Goal: Navigation & Orientation: Find specific page/section

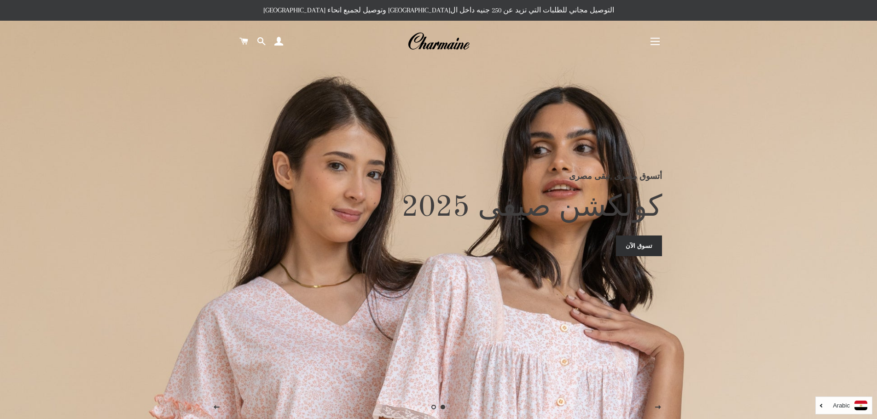
click at [649, 39] on button "التنقل في الموقع" at bounding box center [654, 41] width 23 height 23
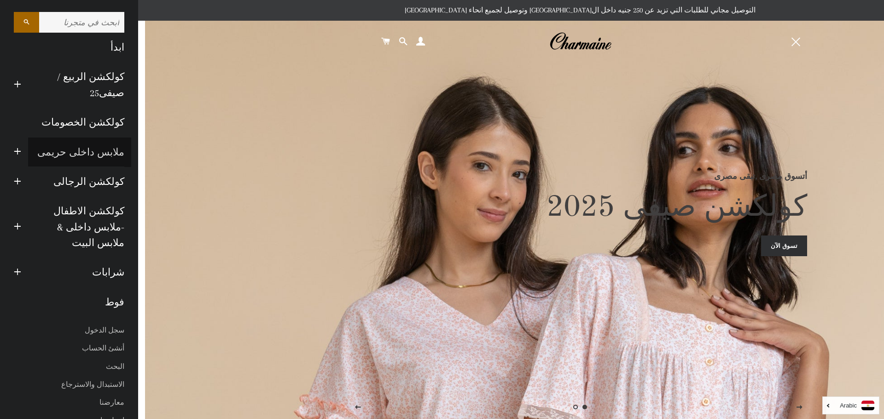
click at [38, 138] on link "ملابس داخلى حريمى" at bounding box center [79, 152] width 103 height 29
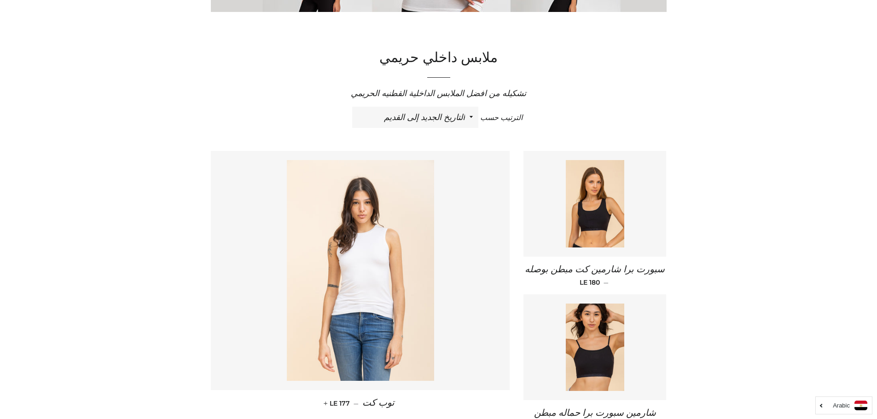
scroll to position [276, 0]
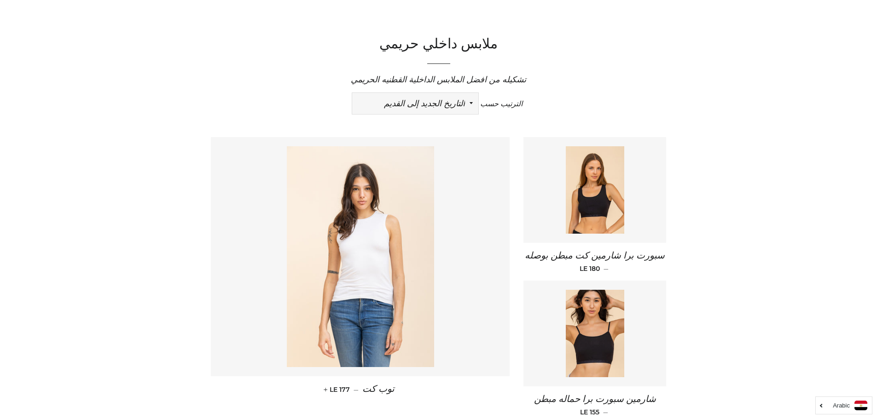
click at [462, 103] on select "ظهرت اكثر المبيعات أبجديا من الألف إلى الياء ابجديا من الياء الى الالف السعر ال…" at bounding box center [415, 103] width 126 height 21
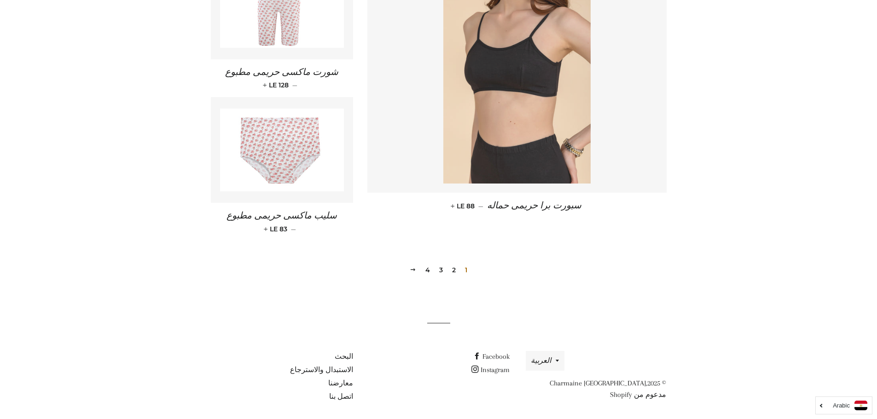
scroll to position [1293, 0]
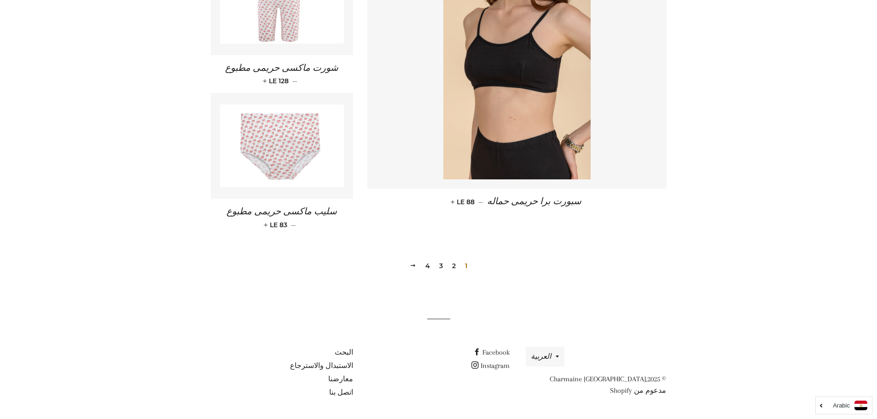
click at [451, 267] on link "2" at bounding box center [453, 266] width 11 height 14
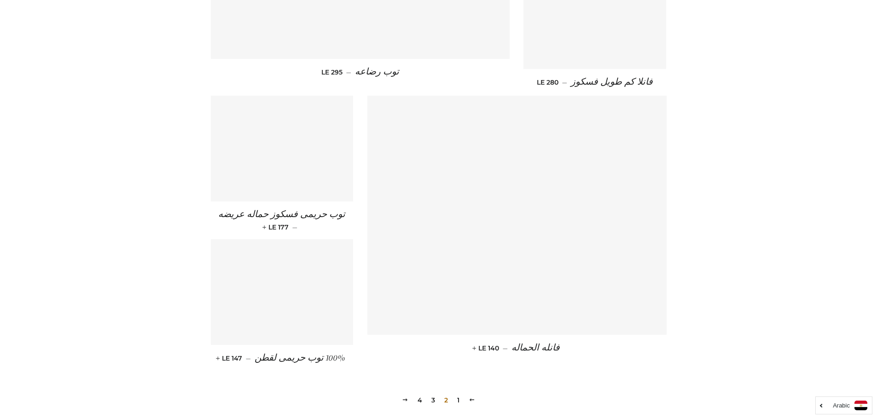
scroll to position [1294, 0]
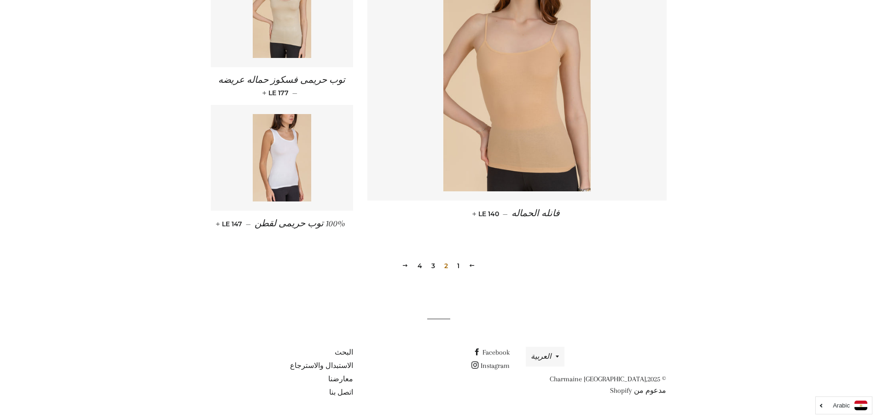
click at [431, 266] on link "3" at bounding box center [433, 266] width 11 height 14
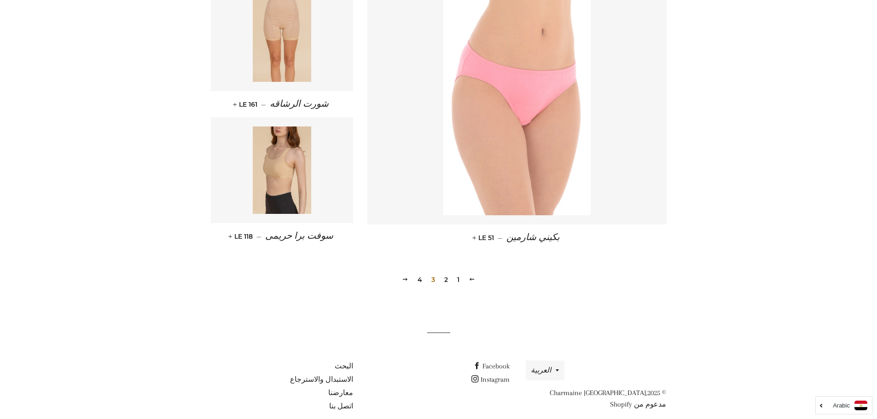
scroll to position [1239, 0]
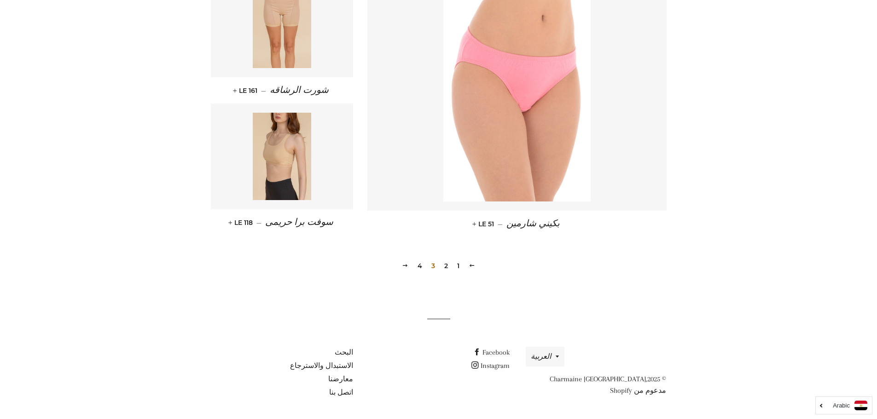
click at [420, 265] on link "4" at bounding box center [420, 266] width 12 height 14
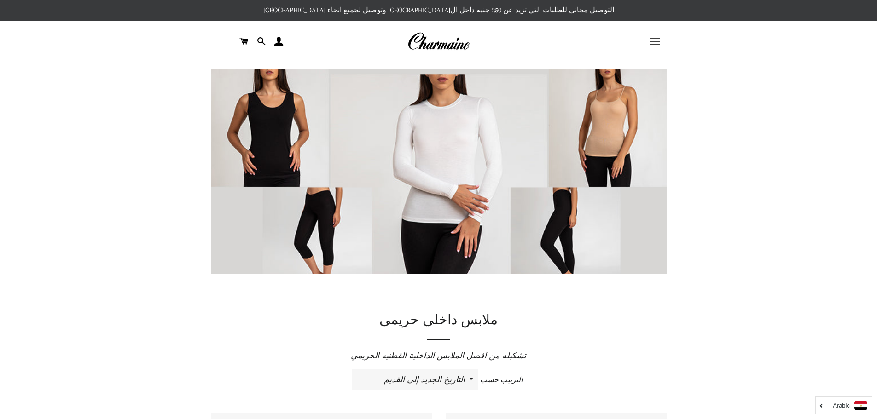
click at [653, 46] on button "التنقل في الموقع" at bounding box center [654, 41] width 23 height 23
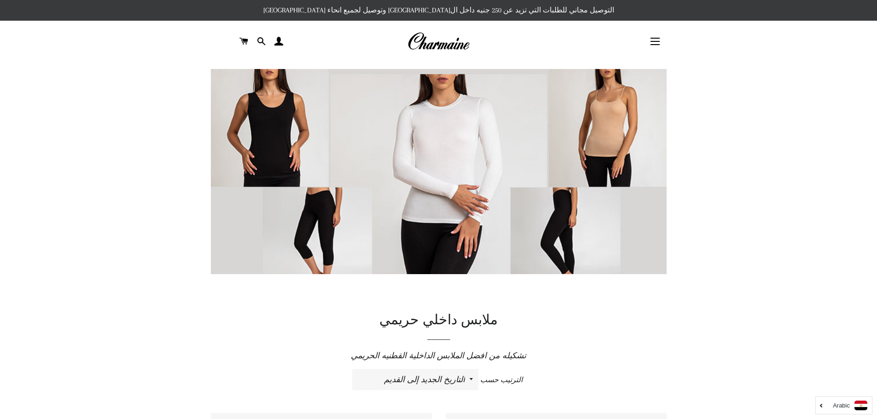
click at [425, 48] on img at bounding box center [438, 41] width 62 height 20
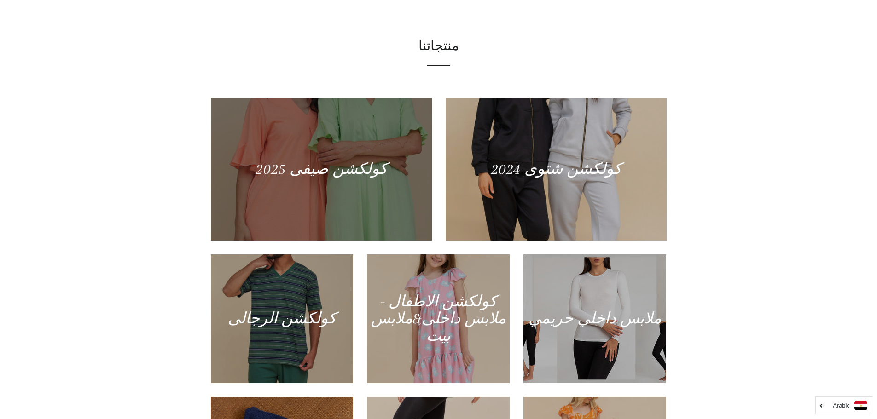
scroll to position [414, 0]
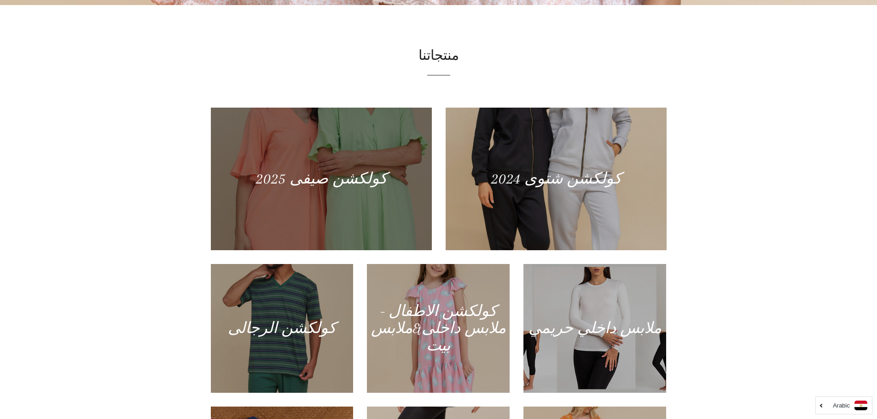
click at [320, 141] on div at bounding box center [320, 178] width 227 height 147
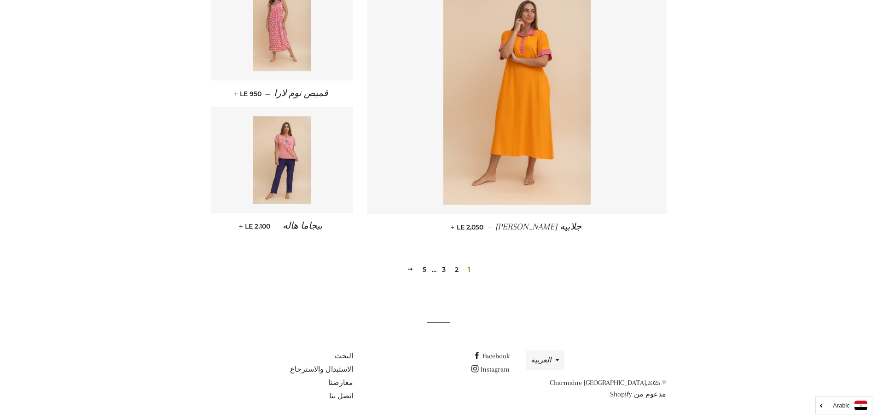
scroll to position [1219, 0]
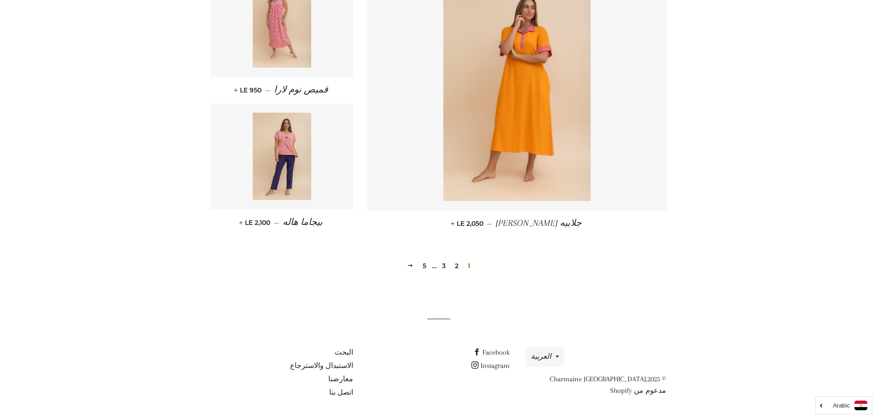
click at [423, 268] on link "5" at bounding box center [424, 266] width 11 height 14
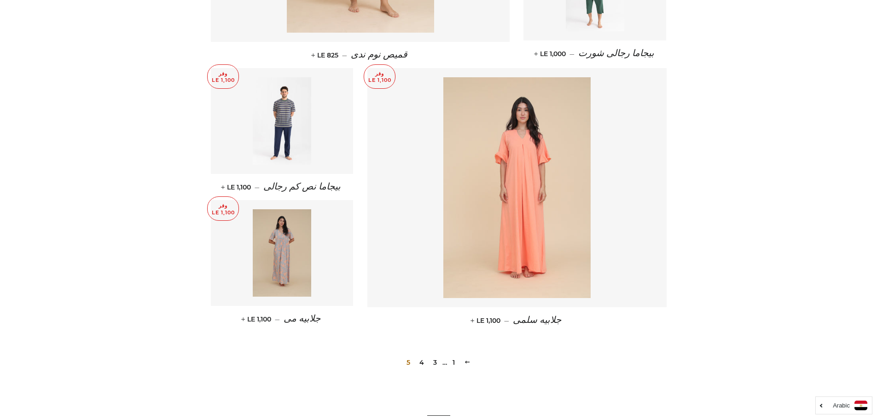
scroll to position [688, 0]
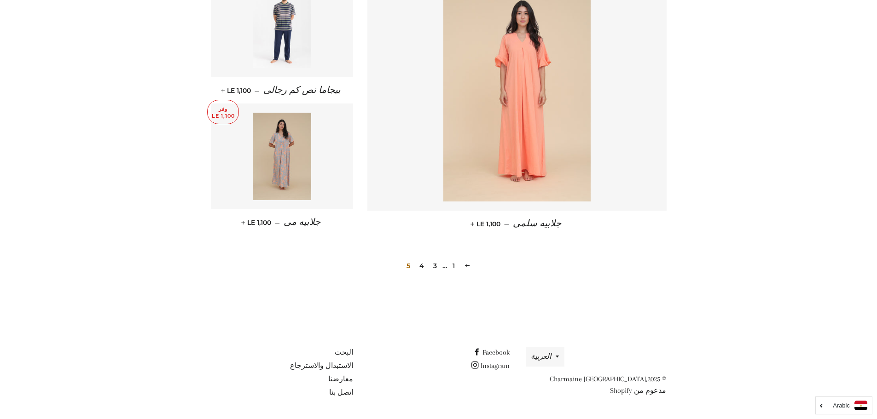
click at [420, 267] on link "4" at bounding box center [422, 266] width 12 height 14
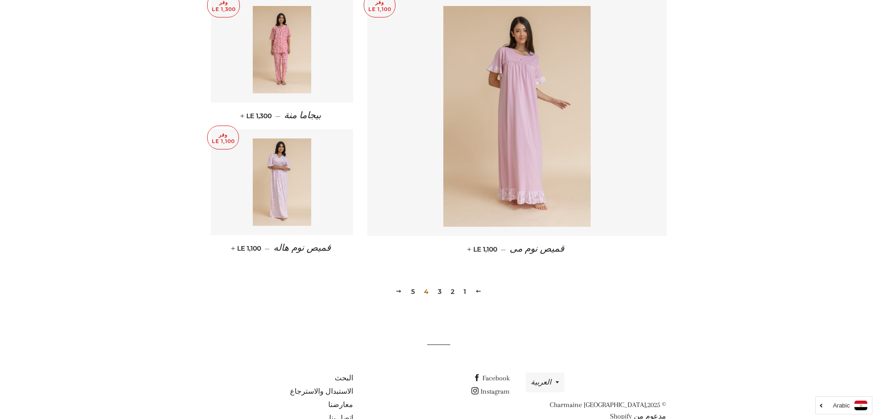
scroll to position [1197, 0]
